Goal: Task Accomplishment & Management: Manage account settings

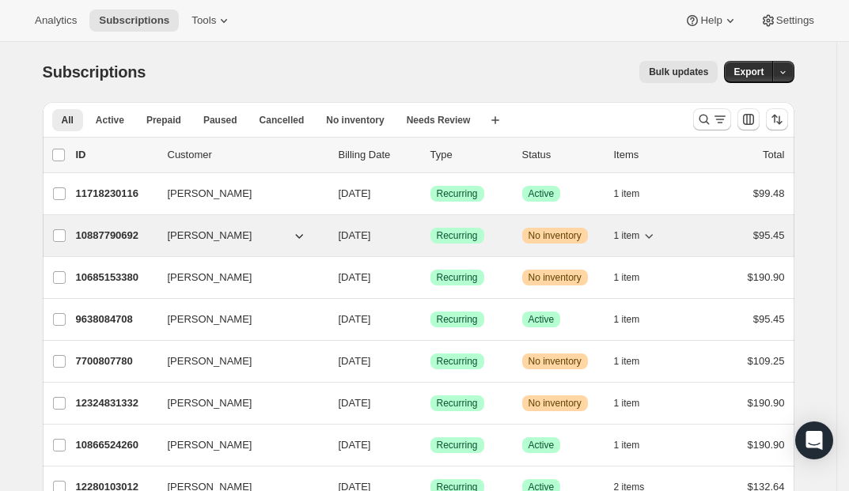
click at [656, 232] on icon "button" at bounding box center [649, 236] width 16 height 16
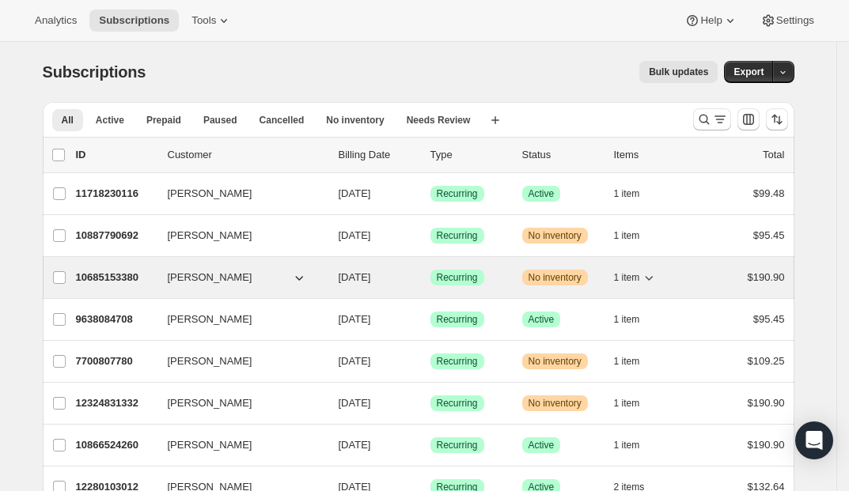
click at [656, 273] on icon "button" at bounding box center [649, 278] width 16 height 16
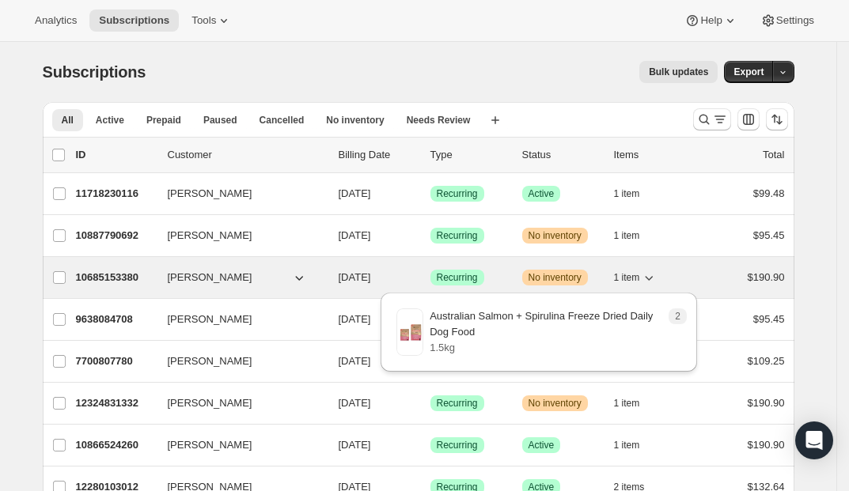
click at [656, 273] on icon "button" at bounding box center [649, 278] width 16 height 16
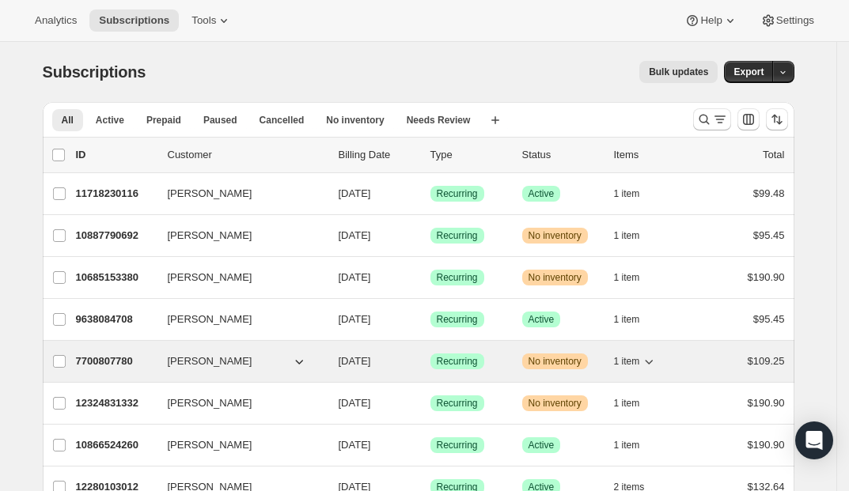
click at [653, 362] on icon "button" at bounding box center [649, 362] width 8 height 5
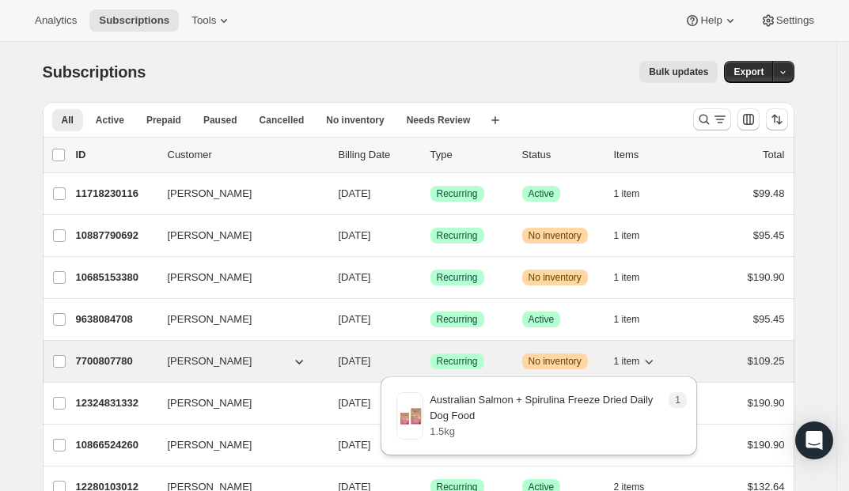
click at [654, 361] on icon "button" at bounding box center [649, 361] width 16 height 16
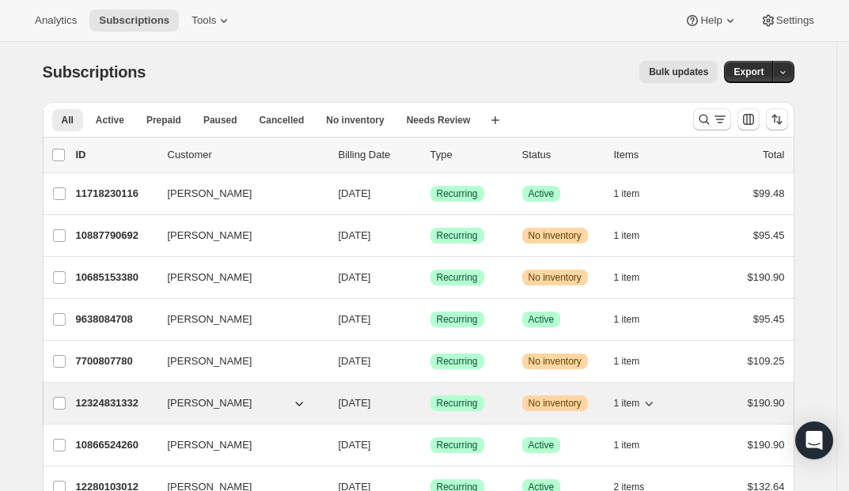
click at [654, 402] on icon "button" at bounding box center [649, 403] width 16 height 16
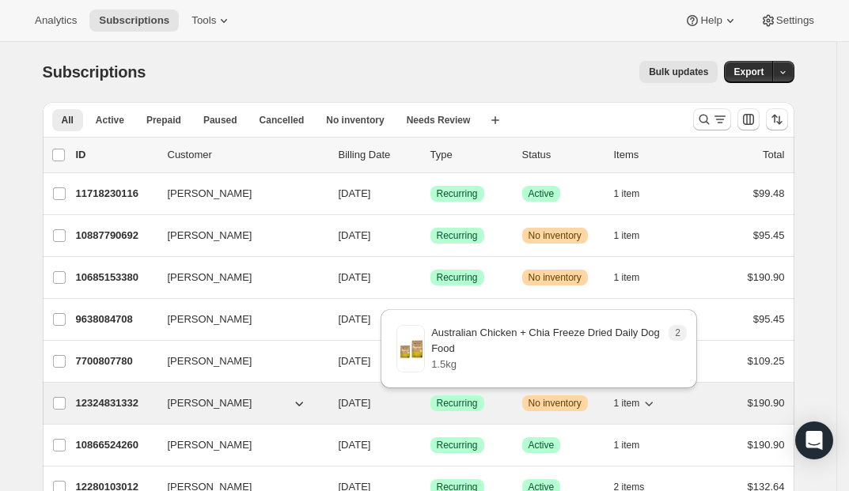
click at [655, 402] on icon "button" at bounding box center [649, 403] width 16 height 16
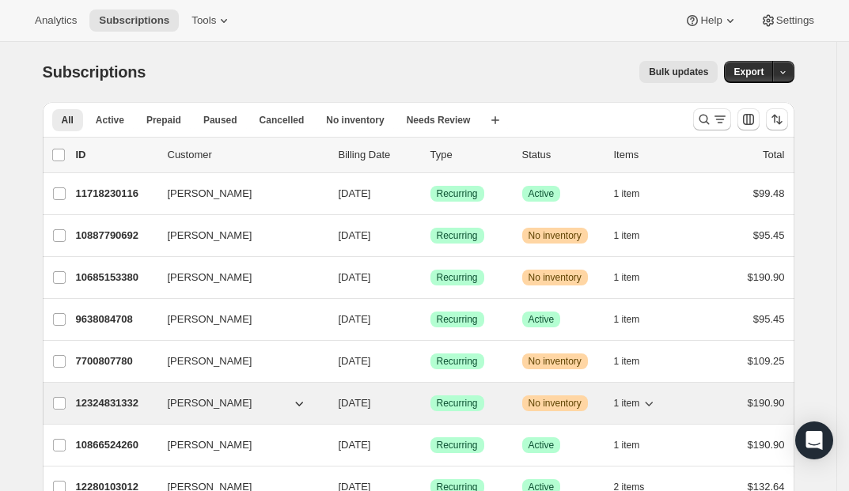
click at [655, 402] on icon "button" at bounding box center [649, 403] width 16 height 16
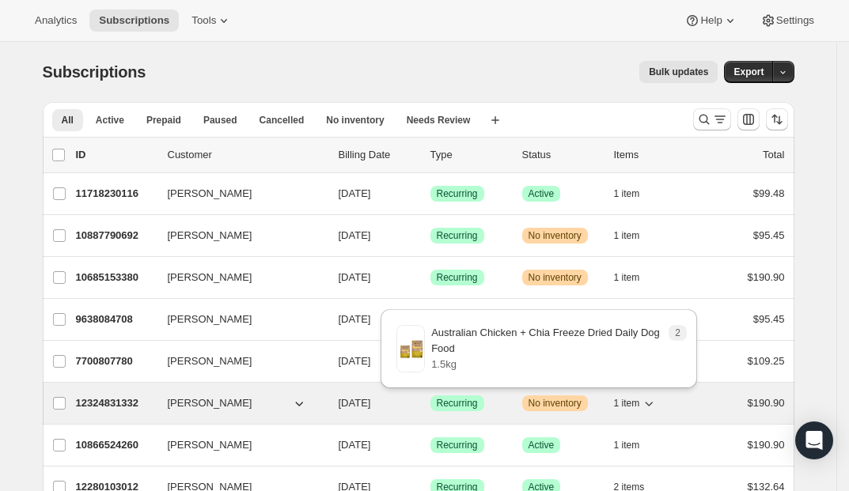
click at [655, 402] on icon "button" at bounding box center [649, 403] width 16 height 16
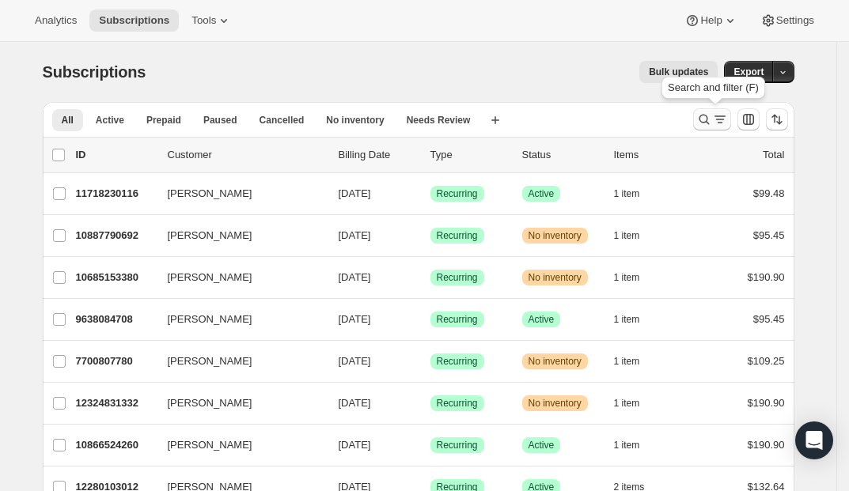
click at [717, 119] on icon "Search and filter results" at bounding box center [720, 120] width 16 height 16
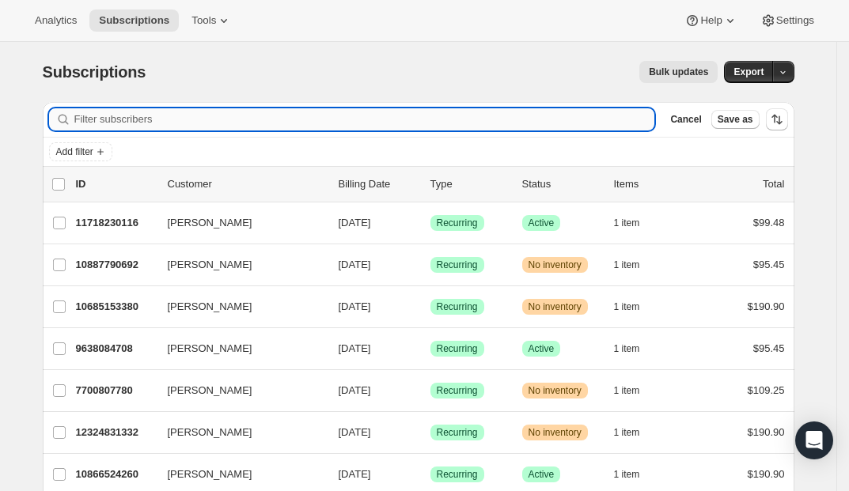
paste input "[EMAIL_ADDRESS][DOMAIN_NAME]"
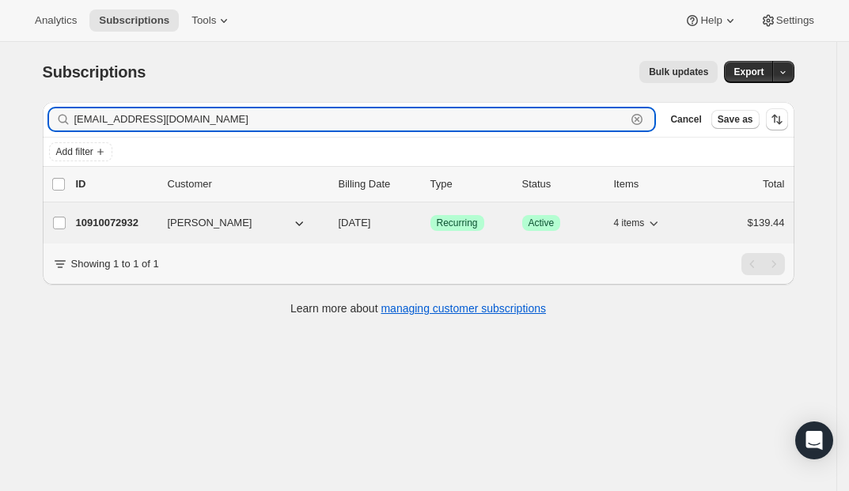
type input "[EMAIL_ADDRESS][DOMAIN_NAME]"
click at [124, 230] on p "10910072932" at bounding box center [115, 223] width 79 height 16
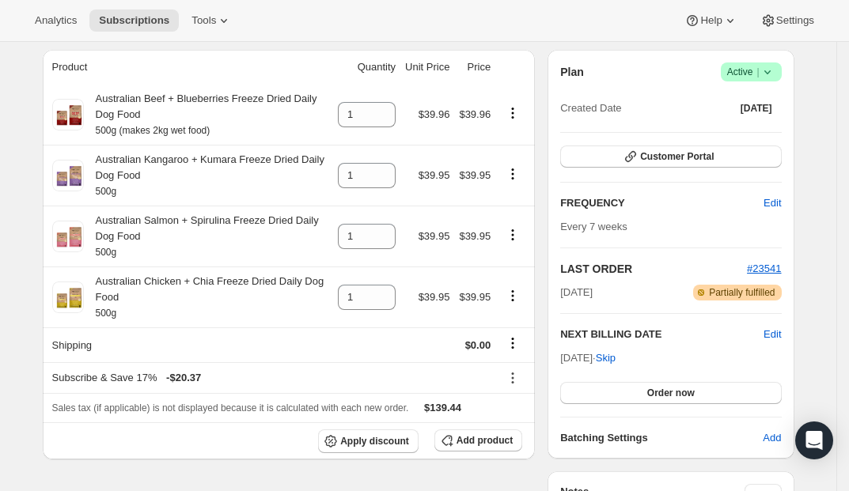
scroll to position [164, 0]
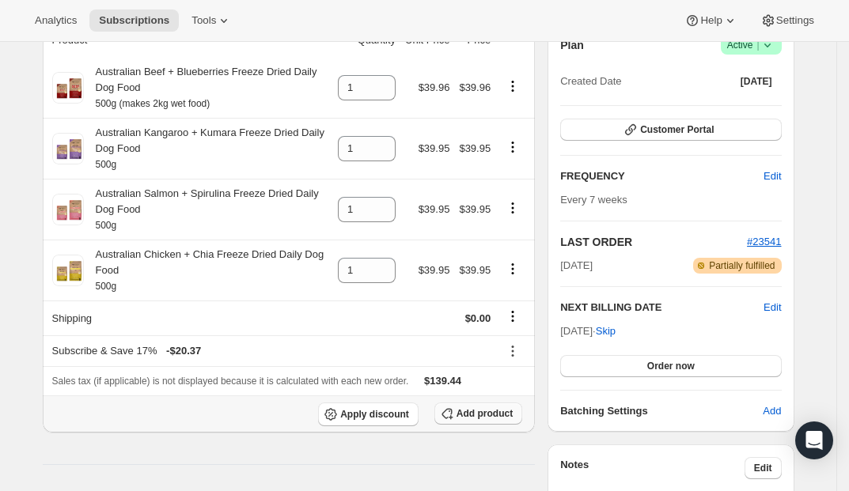
click at [455, 421] on icon "button" at bounding box center [447, 414] width 16 height 16
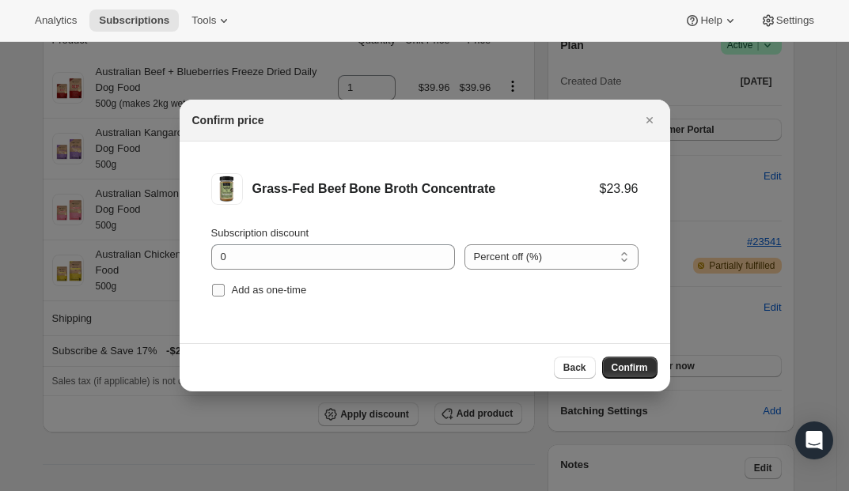
click at [303, 295] on span "Add as one-time" at bounding box center [269, 290] width 75 height 12
click at [225, 295] on input "Add as one-time" at bounding box center [218, 290] width 13 height 13
click at [303, 295] on span "Add as one-time" at bounding box center [269, 290] width 75 height 12
click at [225, 295] on input "Add as one-time" at bounding box center [218, 290] width 13 height 13
checkbox input "false"
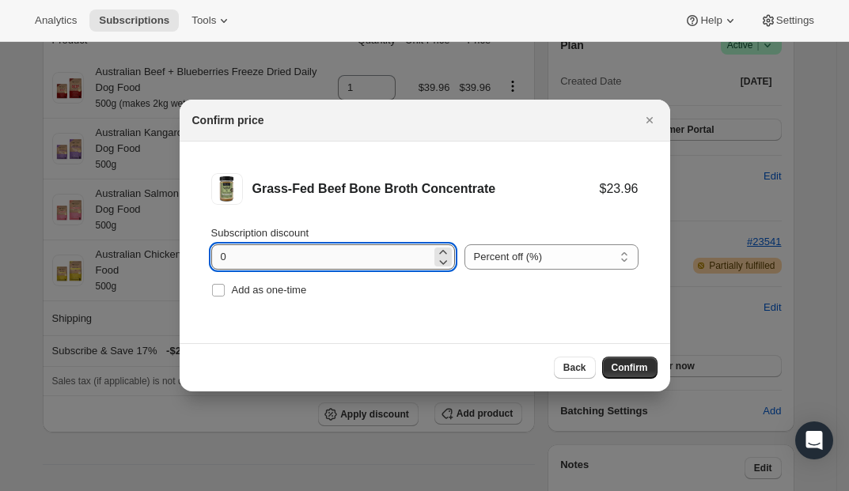
click at [284, 255] on input "0" at bounding box center [321, 256] width 220 height 25
click at [565, 372] on span "Back" at bounding box center [574, 367] width 23 height 13
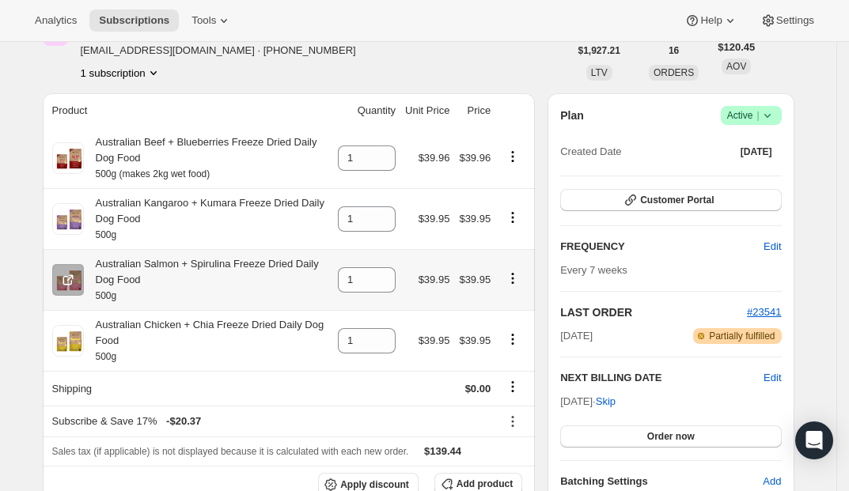
scroll to position [353, 0]
